Goal: Check status: Check status

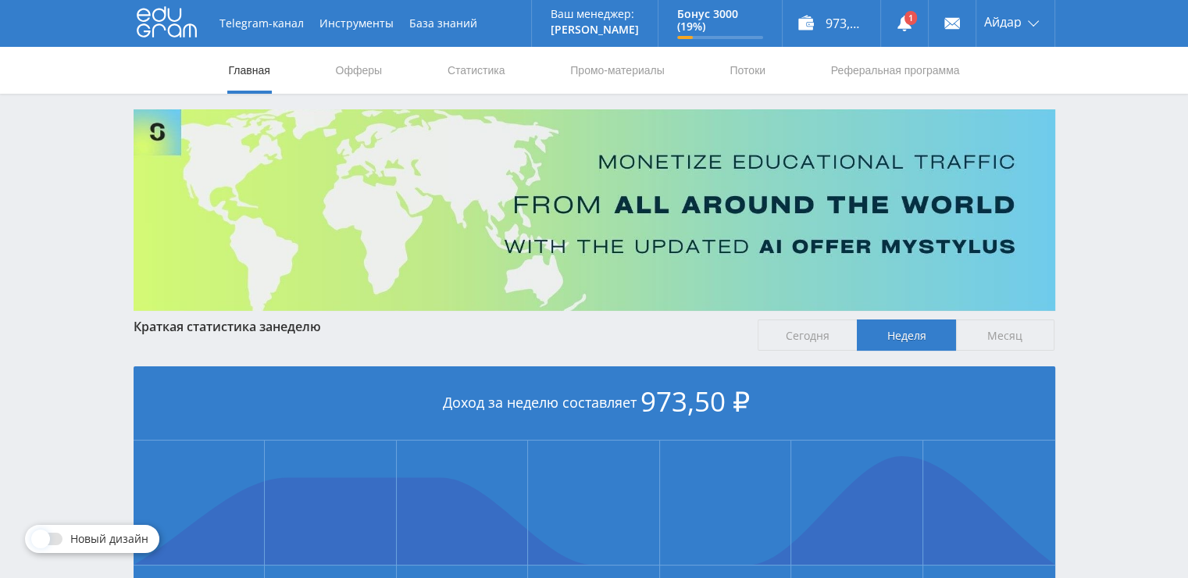
click at [479, 63] on link "Статистика" at bounding box center [476, 70] width 61 height 47
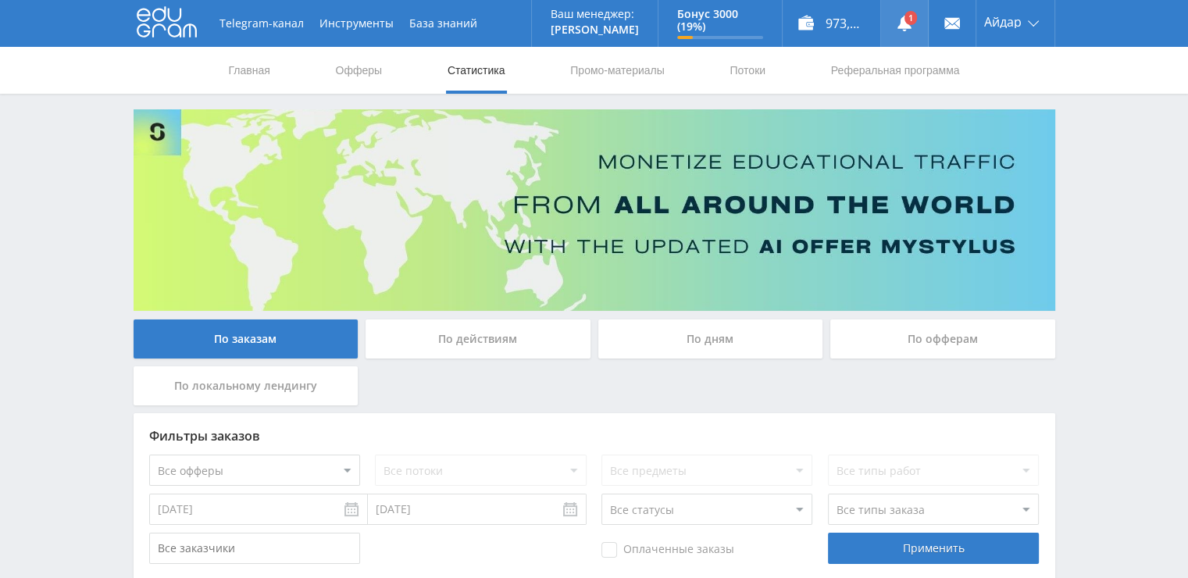
click at [899, 34] on link at bounding box center [904, 23] width 47 height 47
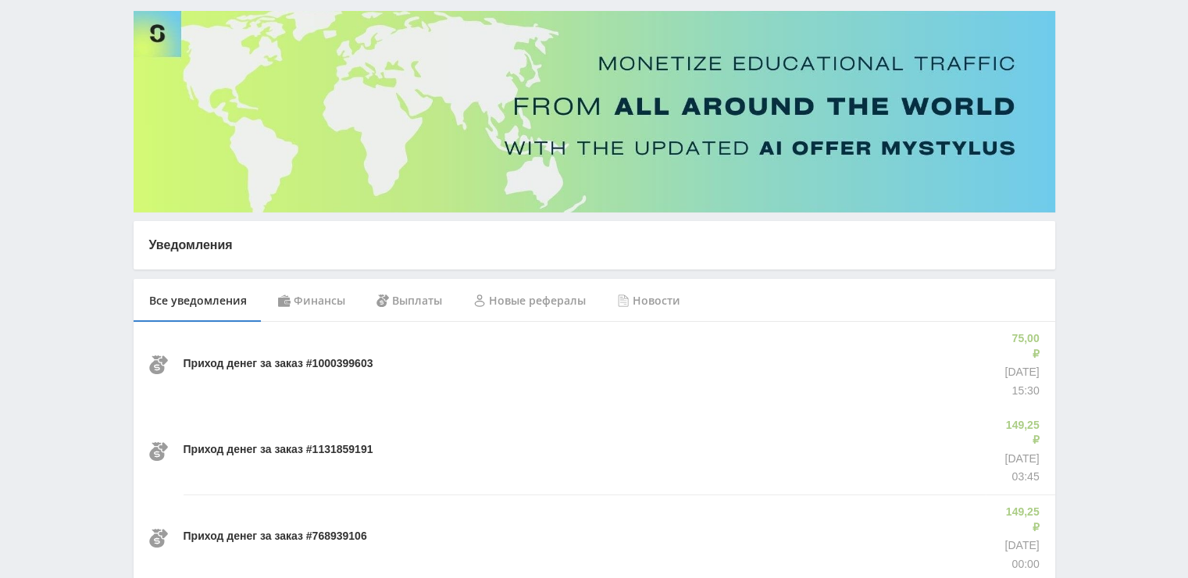
scroll to position [100, 0]
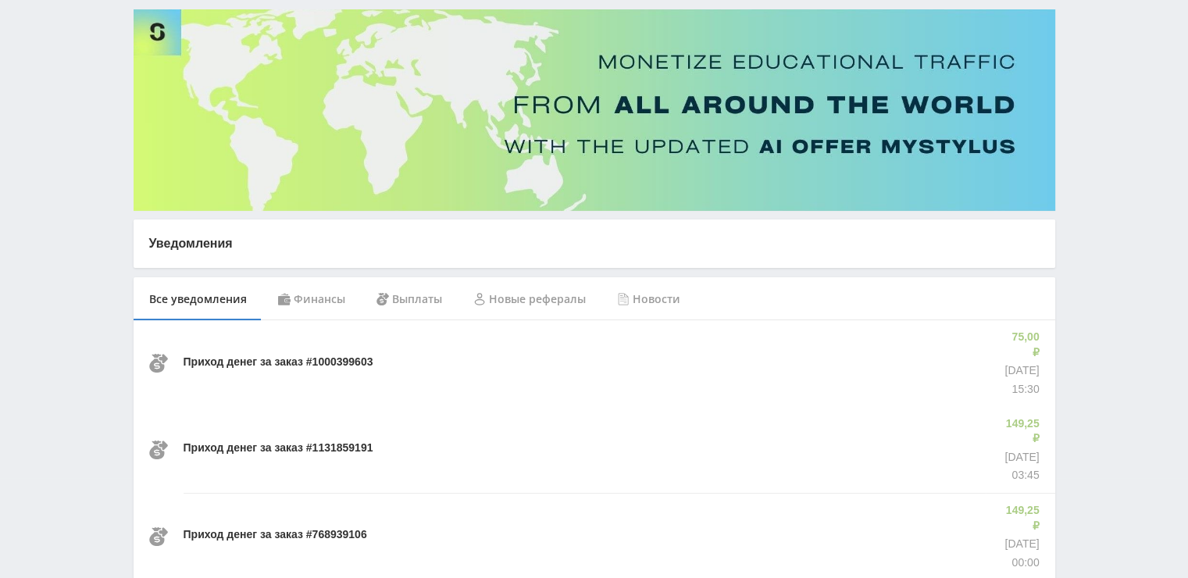
click at [524, 354] on div "Приход денег за заказ #1000399603" at bounding box center [587, 363] width 806 height 86
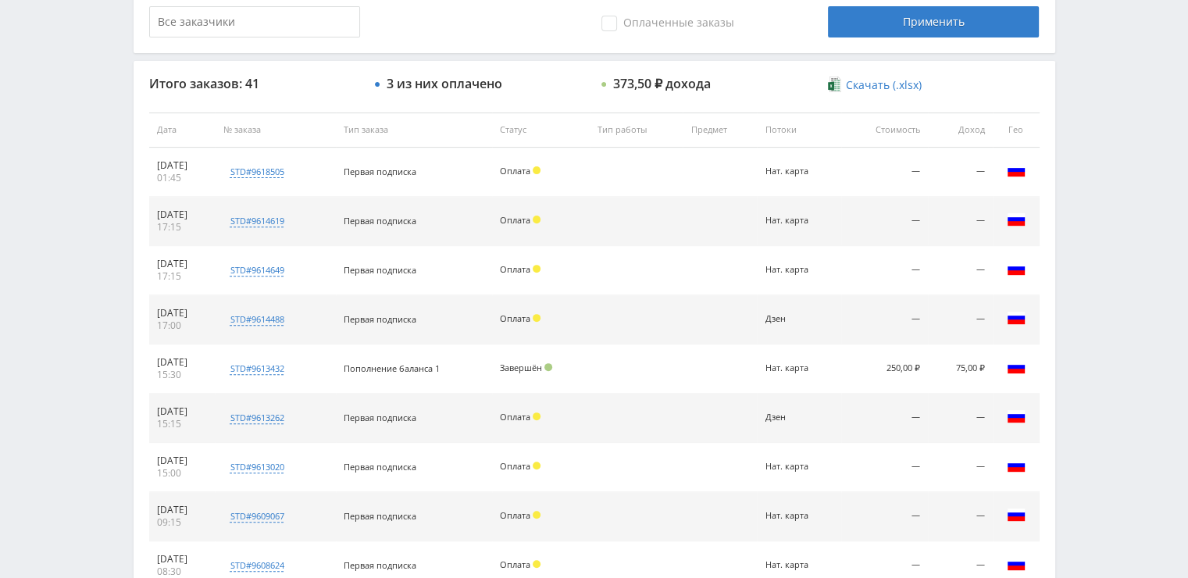
scroll to position [527, 0]
click at [669, 269] on td at bounding box center [637, 269] width 94 height 49
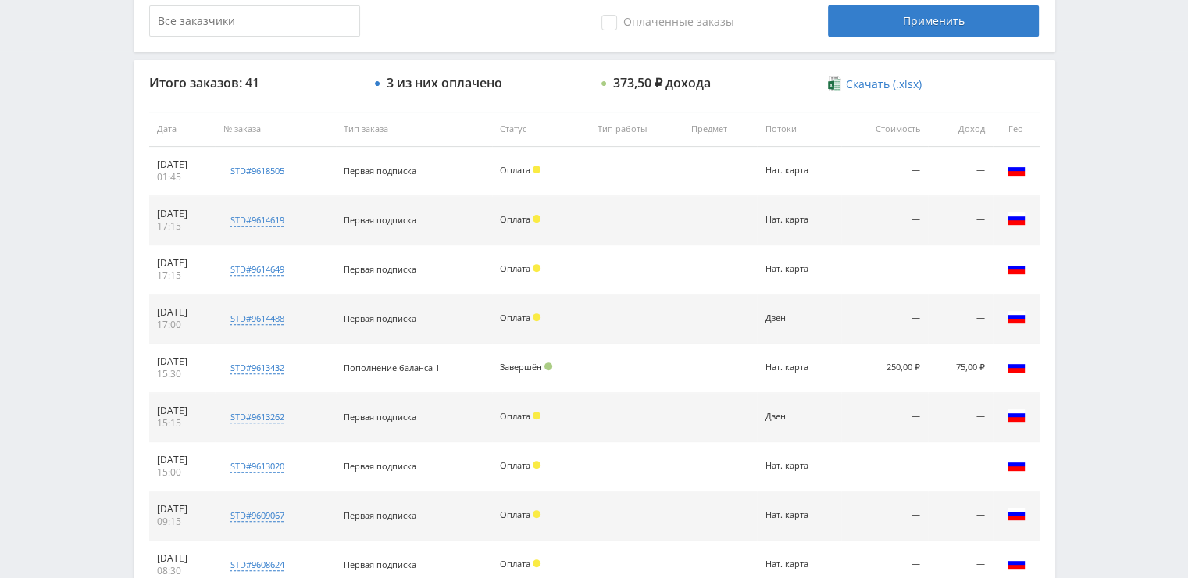
click at [669, 269] on td at bounding box center [637, 269] width 94 height 49
click at [656, 256] on td at bounding box center [637, 269] width 94 height 49
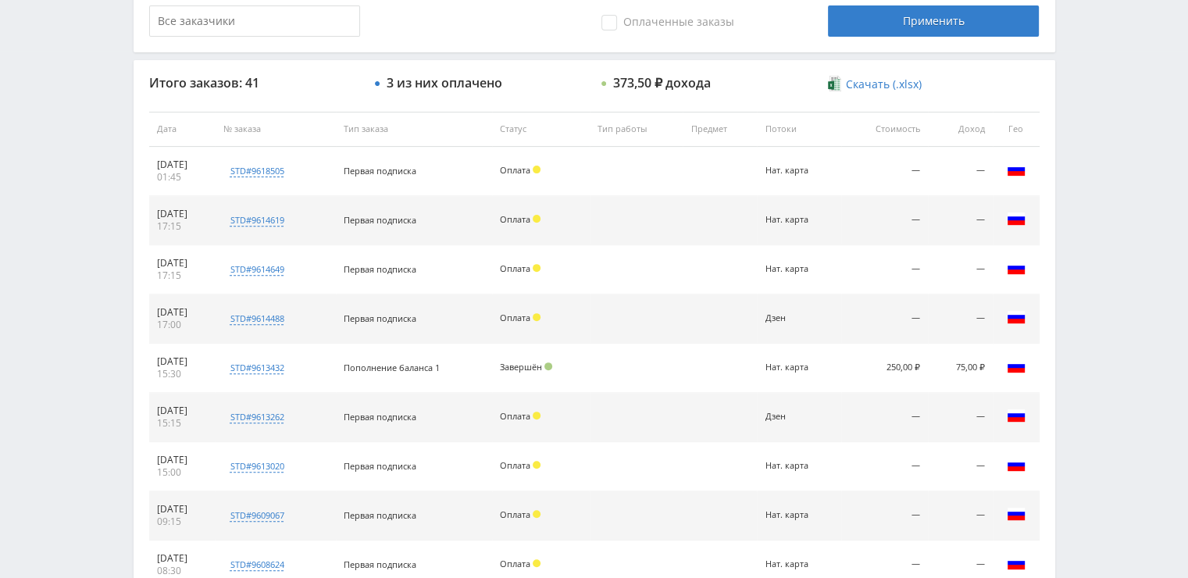
click at [656, 256] on td at bounding box center [637, 269] width 94 height 49
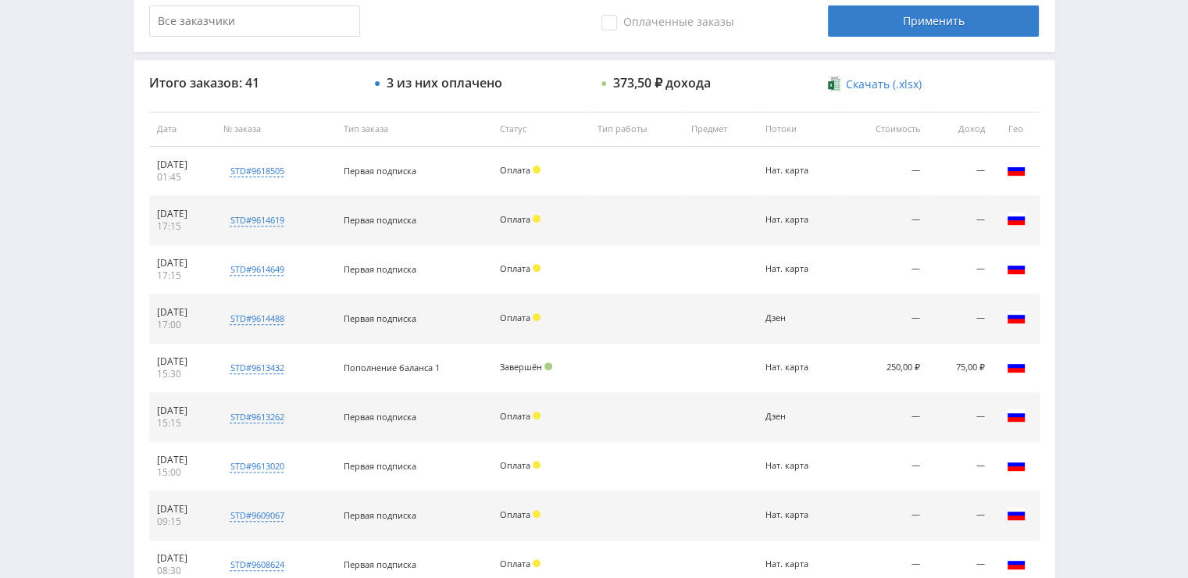
click at [656, 256] on td at bounding box center [637, 269] width 94 height 49
drag, startPoint x: 656, startPoint y: 256, endPoint x: 646, endPoint y: 248, distance: 13.3
click at [646, 248] on td at bounding box center [637, 269] width 94 height 49
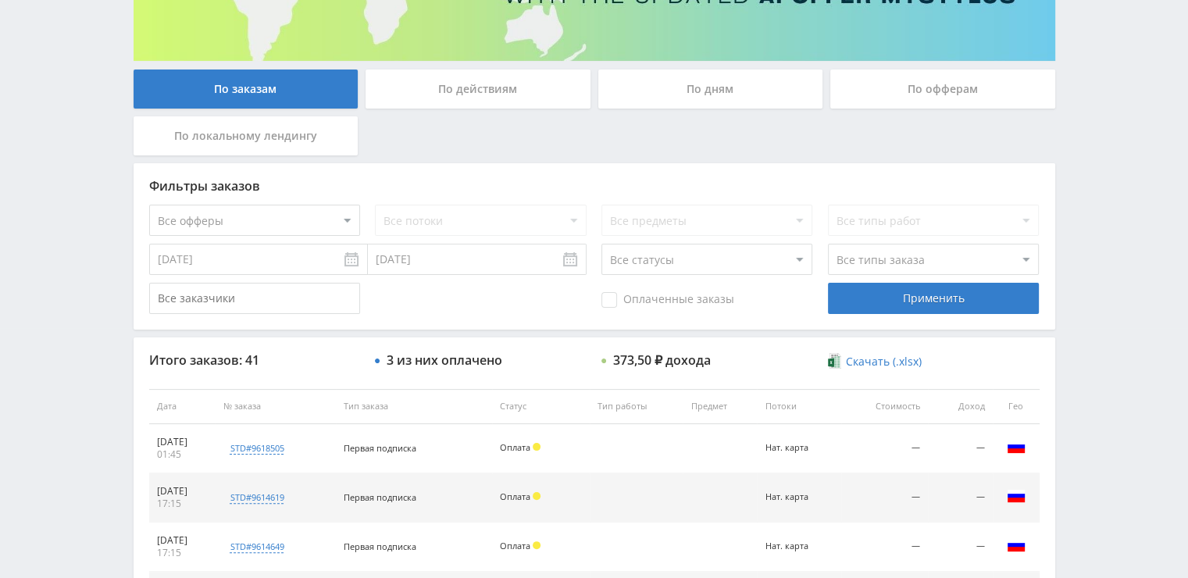
scroll to position [250, 0]
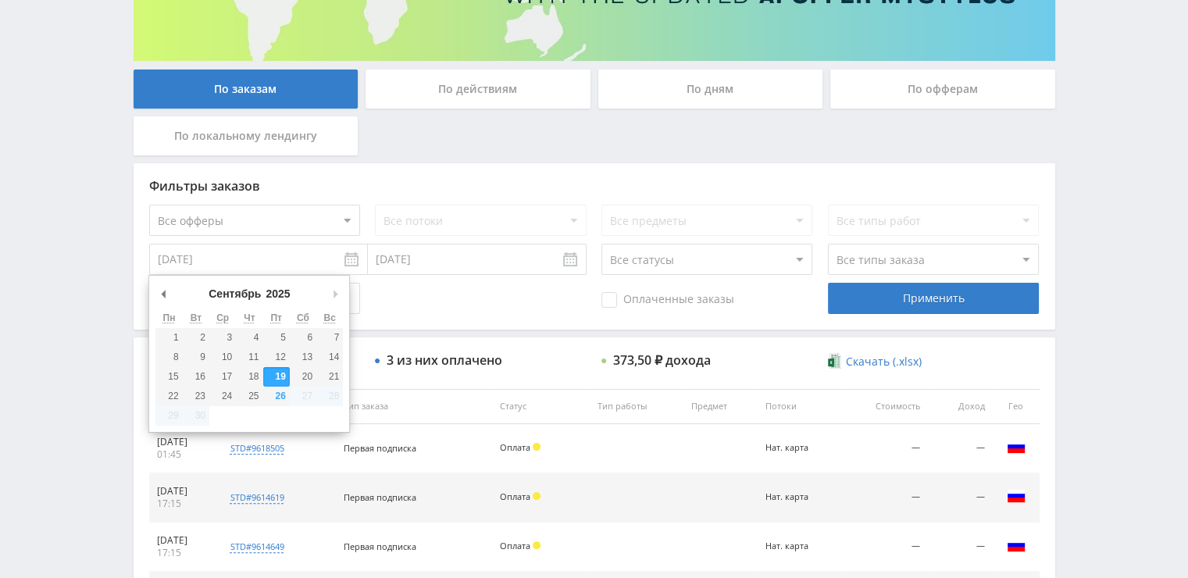
click at [290, 269] on input "[DATE]" at bounding box center [258, 259] width 219 height 31
type input "01.09.2025"
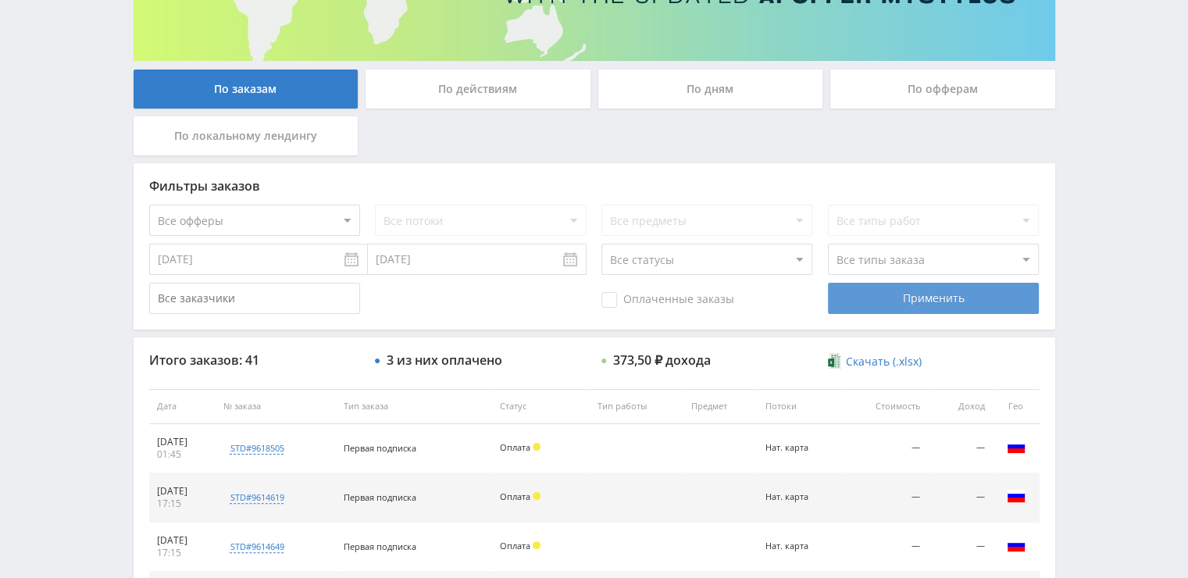
click at [879, 313] on div "Применить" at bounding box center [933, 298] width 211 height 31
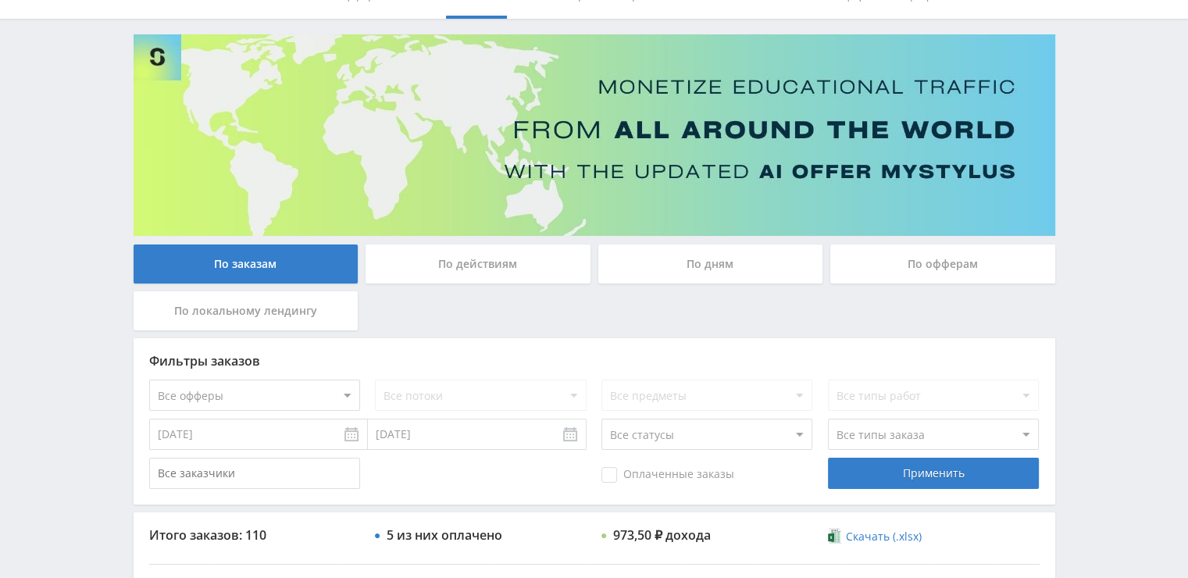
scroll to position [0, 0]
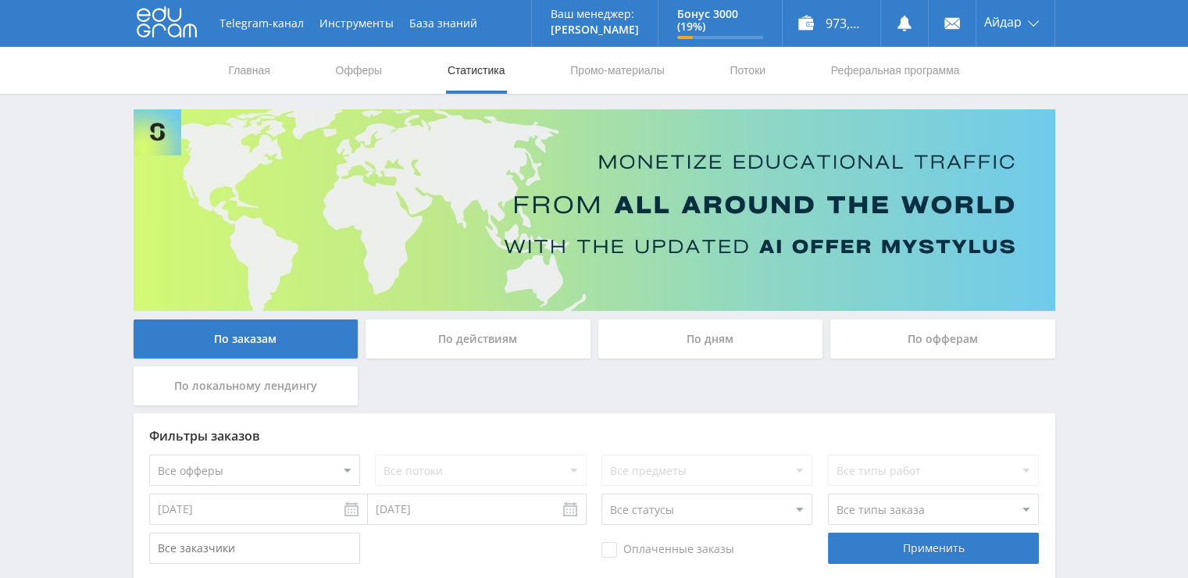
click at [750, 383] on div "По заказам По действиям По дням По офферам По локальному лендингу" at bounding box center [594, 366] width 929 height 94
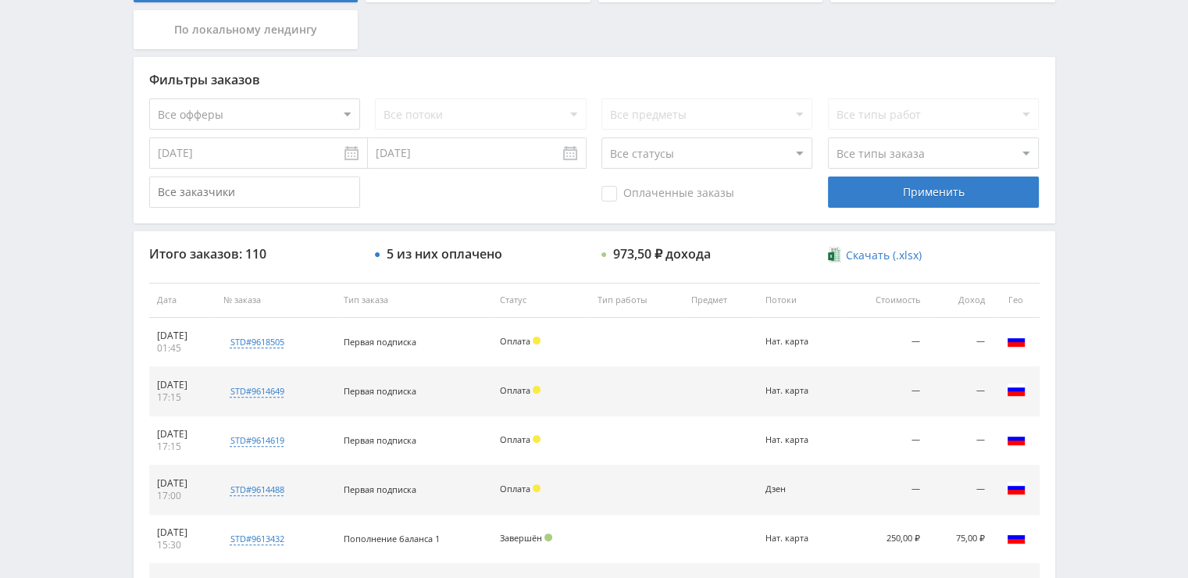
scroll to position [358, 0]
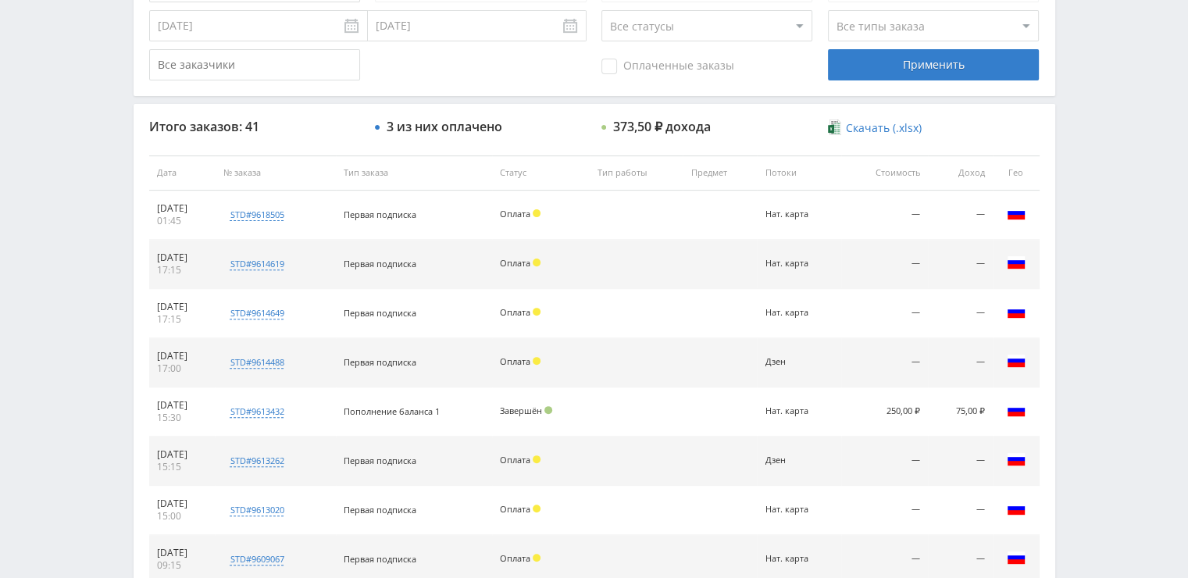
scroll to position [484, 0]
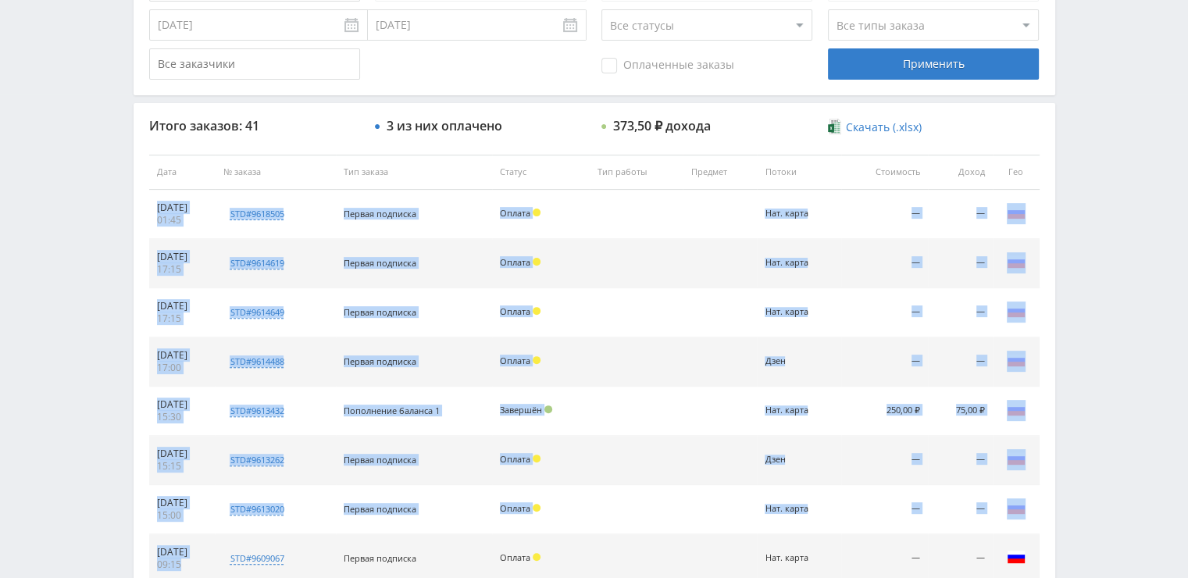
drag, startPoint x: 149, startPoint y: 209, endPoint x: 294, endPoint y: 537, distance: 358.4
click at [294, 537] on tbody "26.09.2025 01:45 std#9618505 Заказчик 2067563716 Первая подписка Оплата Нат. ка…" at bounding box center [594, 436] width 890 height 492
click at [387, 347] on td "Первая подписка" at bounding box center [414, 361] width 156 height 49
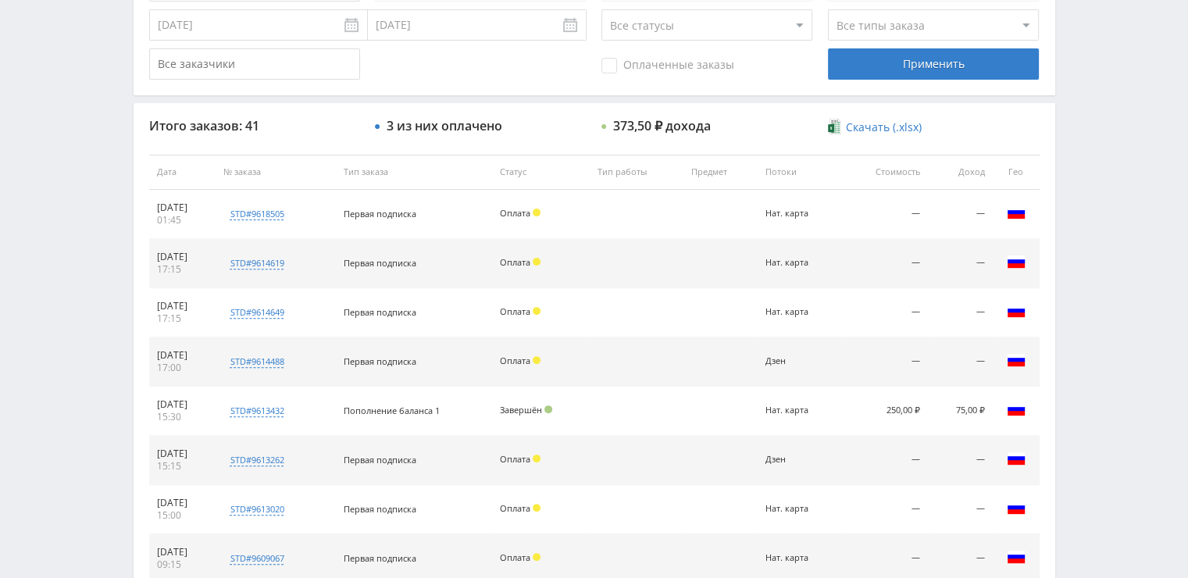
scroll to position [731, 0]
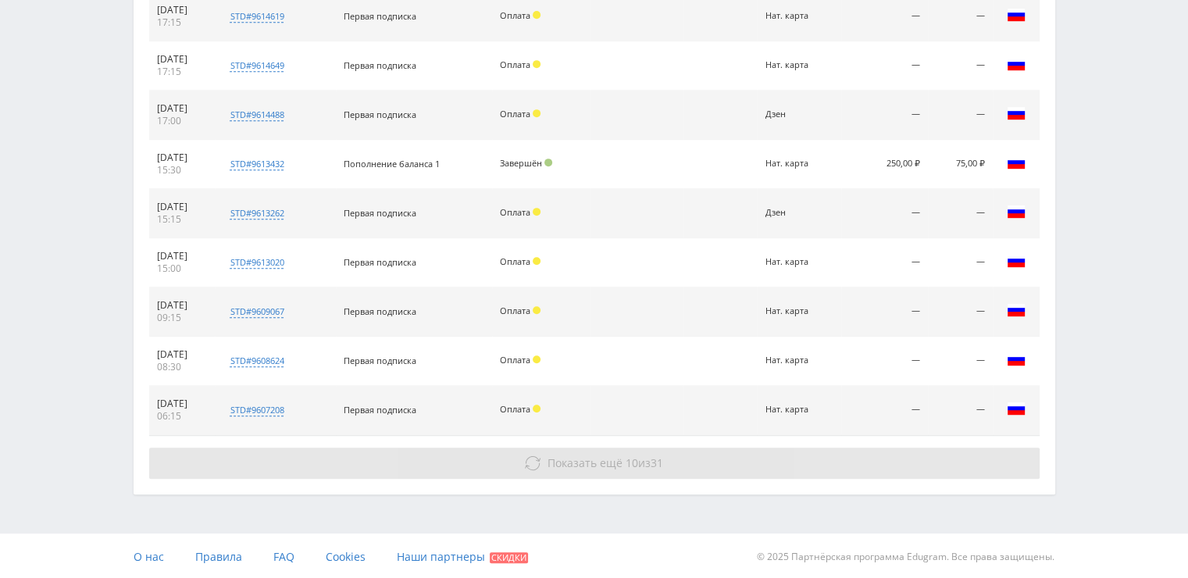
click at [514, 462] on button "Показать ещё 10 из 31" at bounding box center [594, 462] width 890 height 31
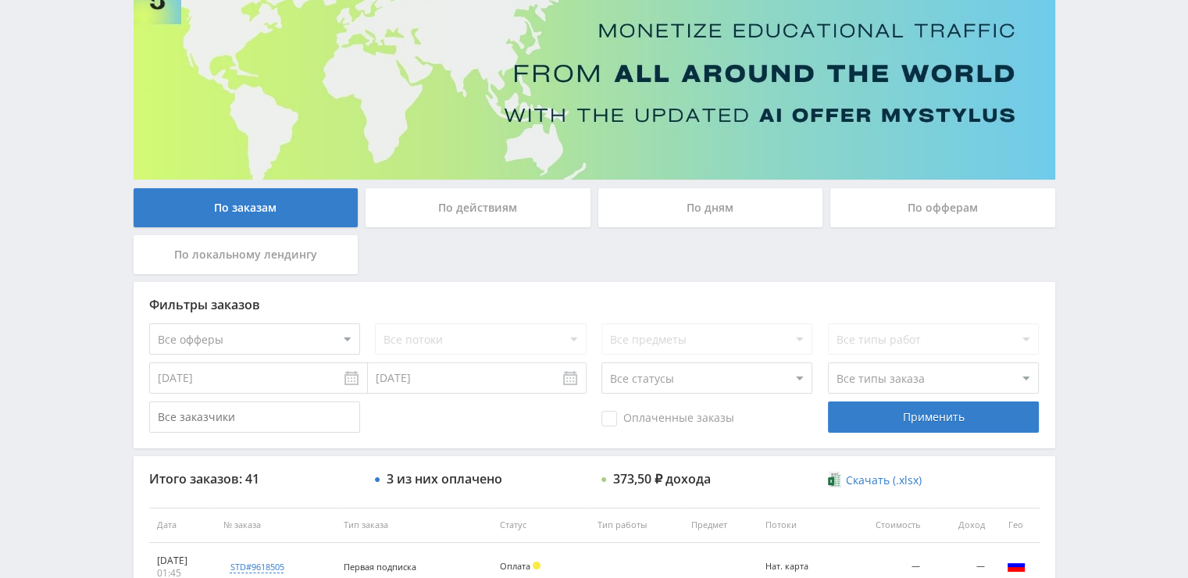
scroll to position [137, 0]
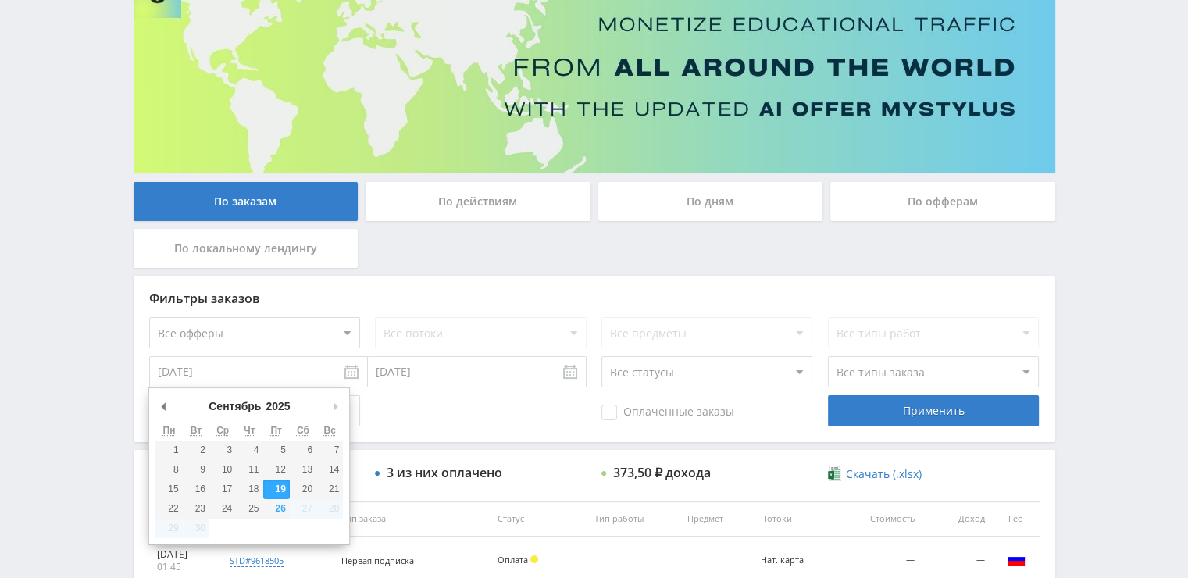
click at [308, 376] on input "[DATE]" at bounding box center [258, 371] width 219 height 31
type input "01.09.2025"
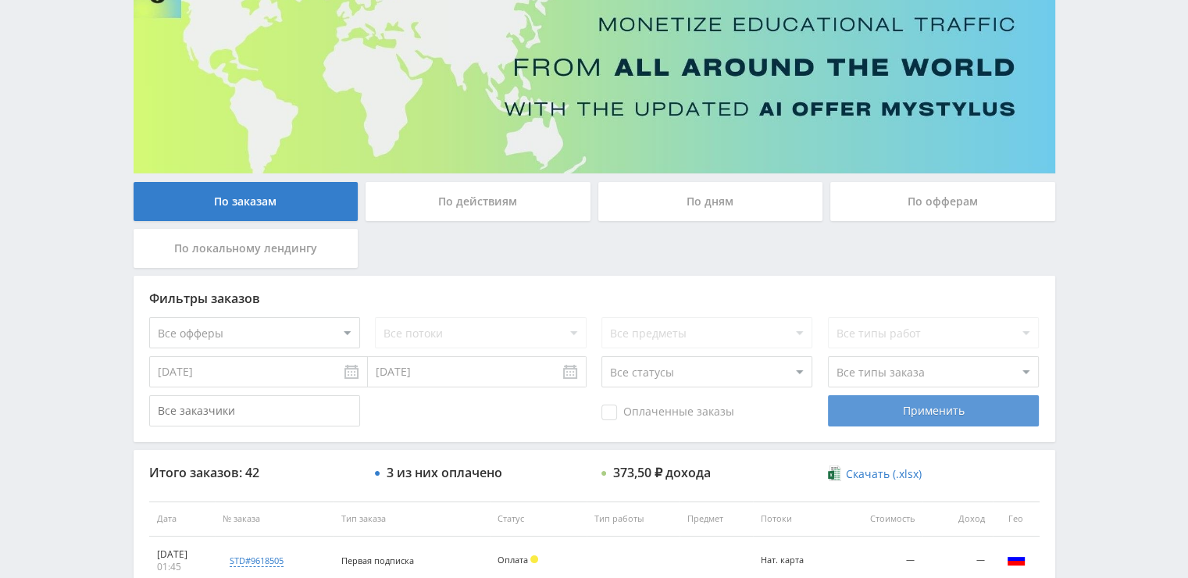
click at [875, 417] on div "Применить" at bounding box center [933, 410] width 211 height 31
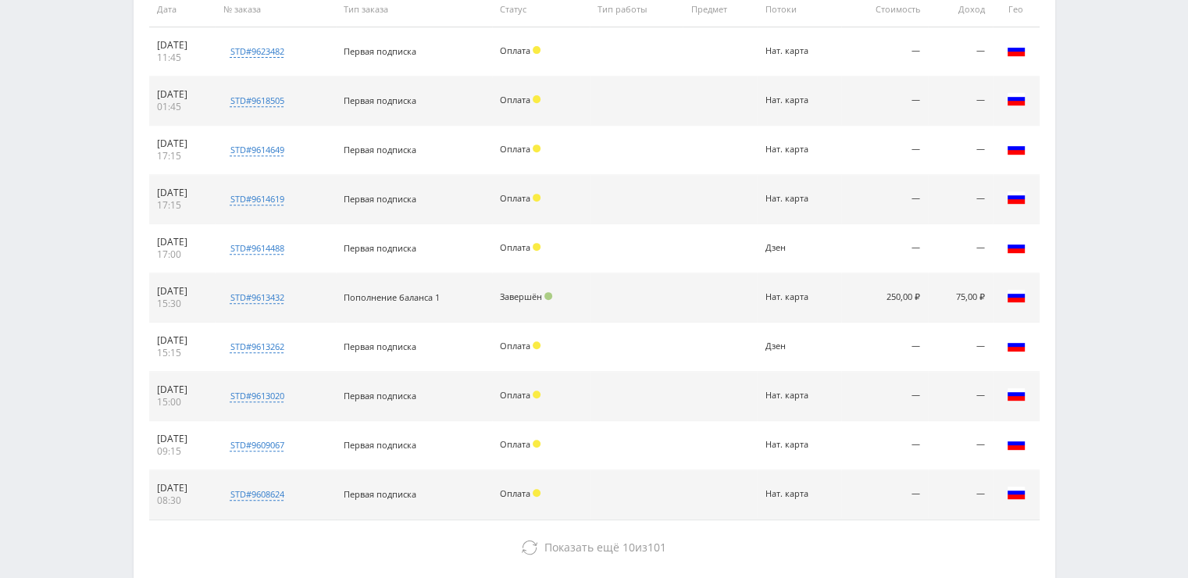
scroll to position [649, 0]
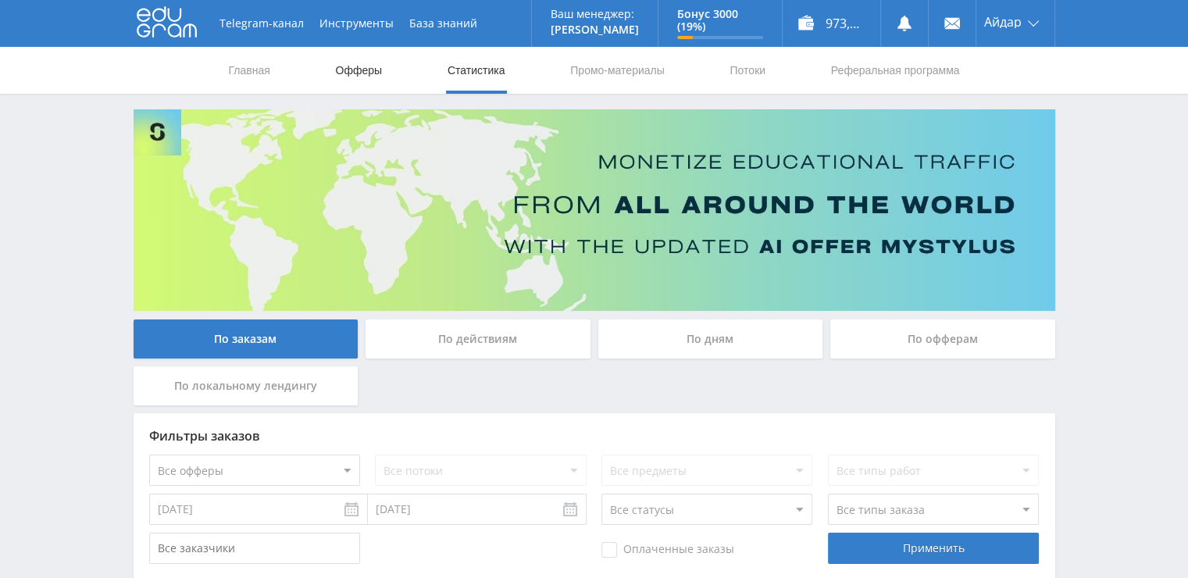
click at [355, 70] on link "Офферы" at bounding box center [359, 70] width 50 height 47
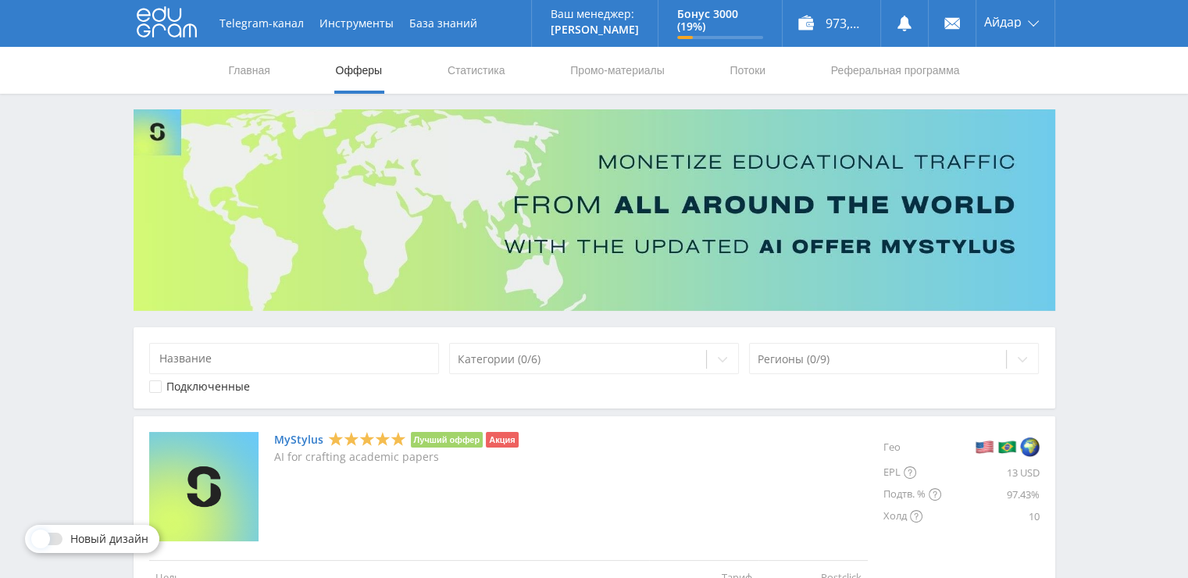
click at [506, 70] on nav "Главная Офферы Статистика Промо-материалы Потоки Реферальная программа" at bounding box center [594, 70] width 734 height 47
click at [472, 67] on link "Статистика" at bounding box center [476, 70] width 61 height 47
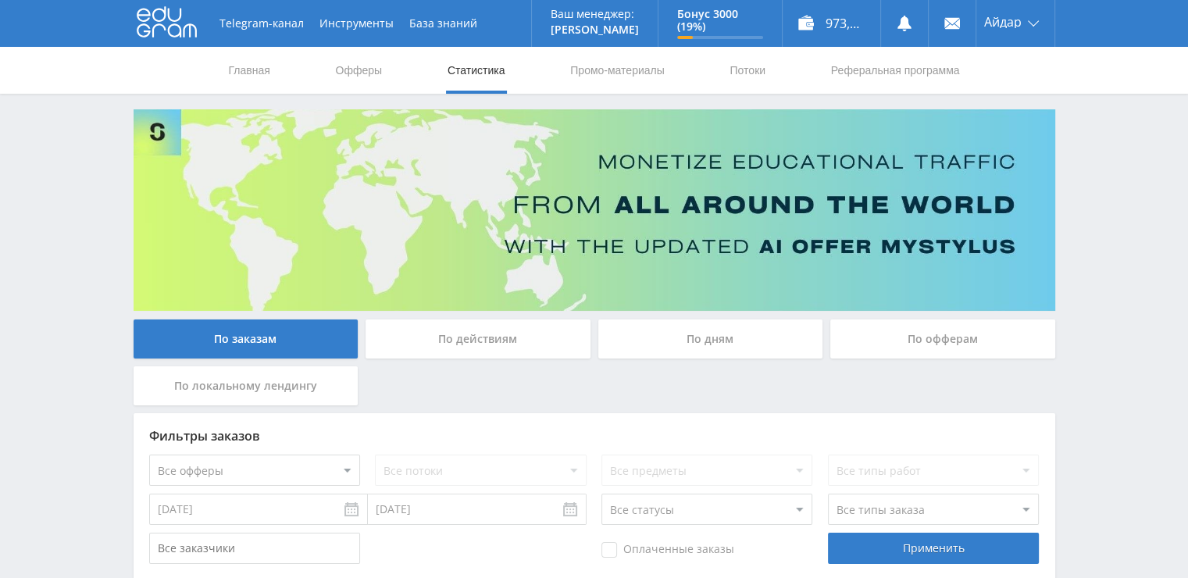
click at [497, 347] on div "По действиям" at bounding box center [477, 338] width 225 height 39
click at [0, 0] on input "По действиям" at bounding box center [0, 0] width 0 height 0
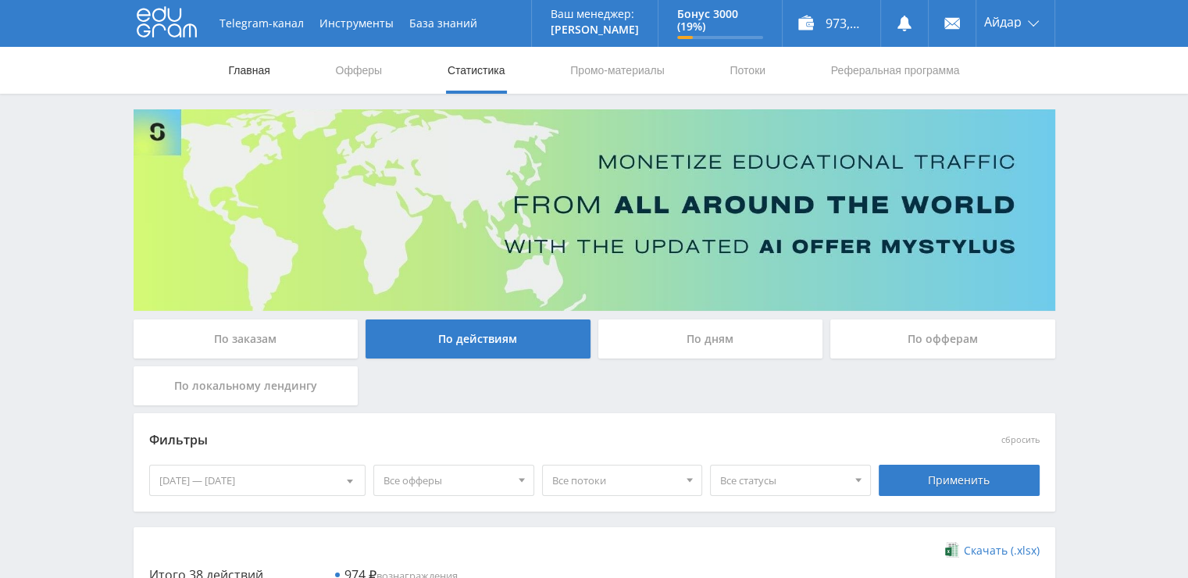
click at [269, 62] on link "Главная" at bounding box center [249, 70] width 45 height 47
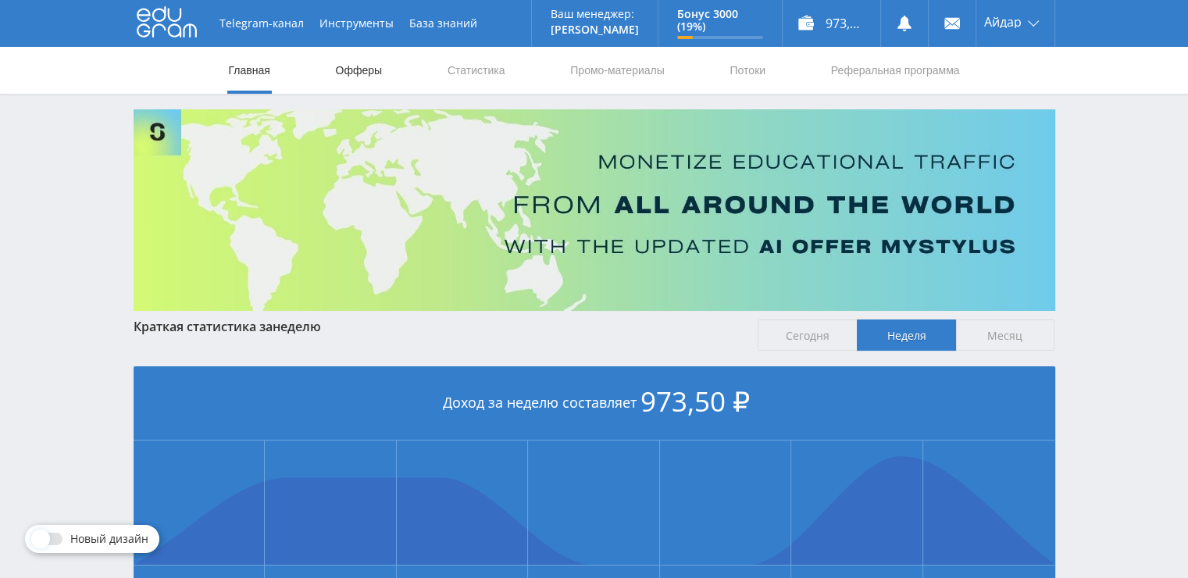
click at [369, 62] on link "Офферы" at bounding box center [359, 70] width 50 height 47
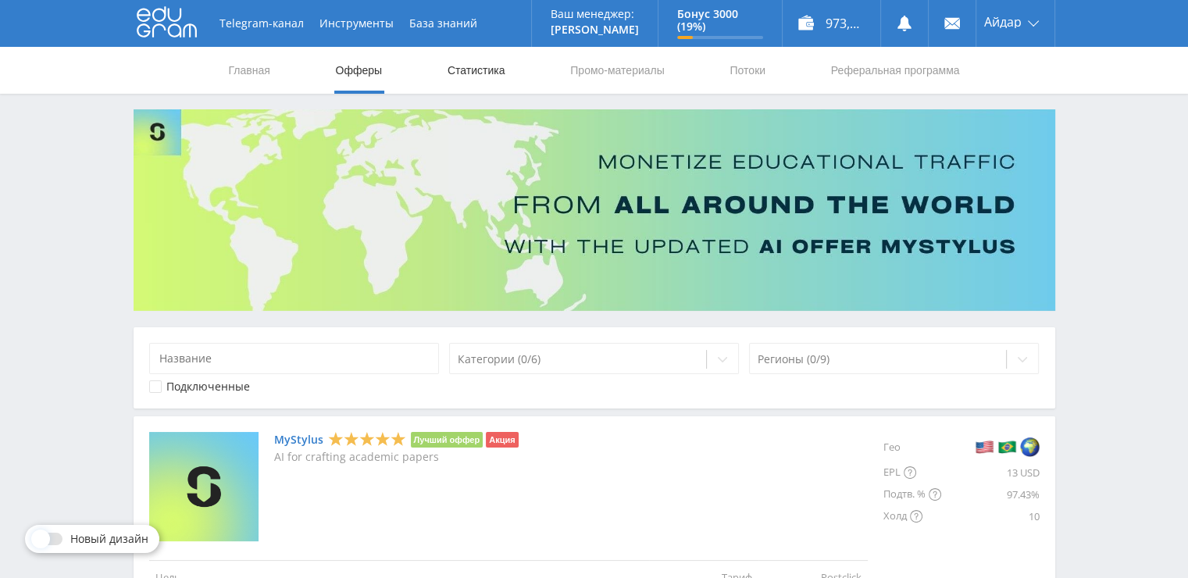
click at [481, 84] on link "Статистика" at bounding box center [476, 70] width 61 height 47
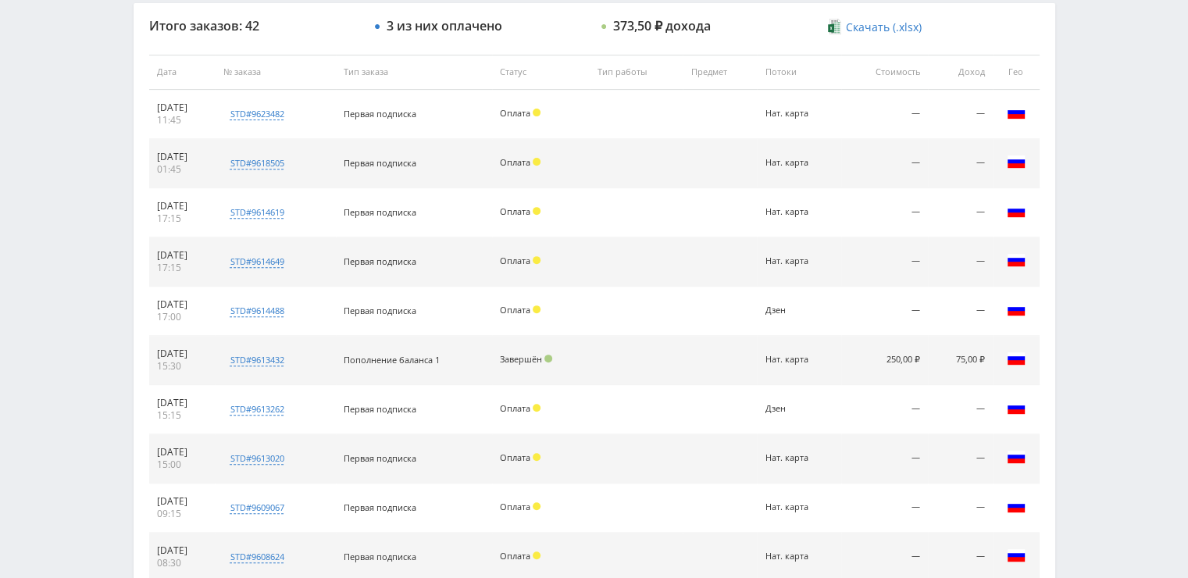
scroll to position [586, 0]
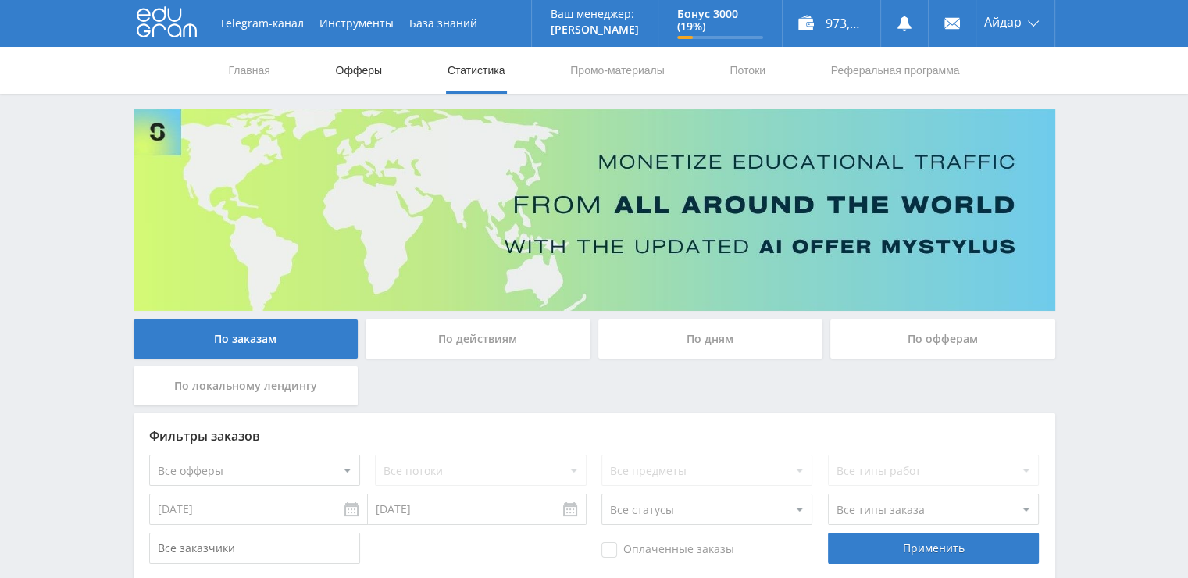
click at [378, 47] on link "Офферы" at bounding box center [359, 70] width 50 height 47
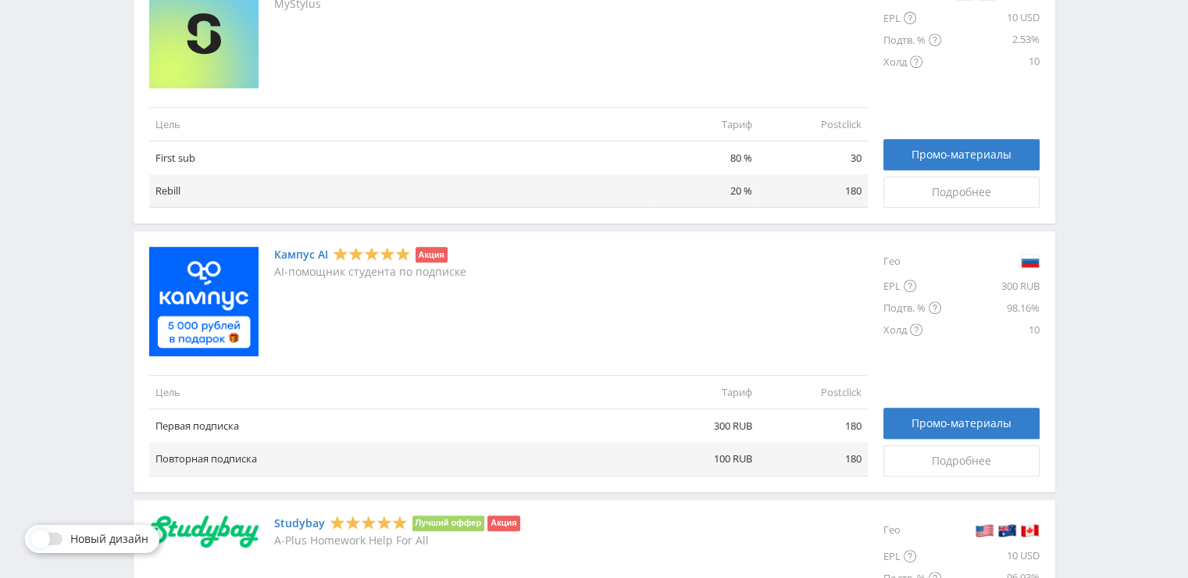
scroll to position [728, 0]
